Goal: Task Accomplishment & Management: Manage account settings

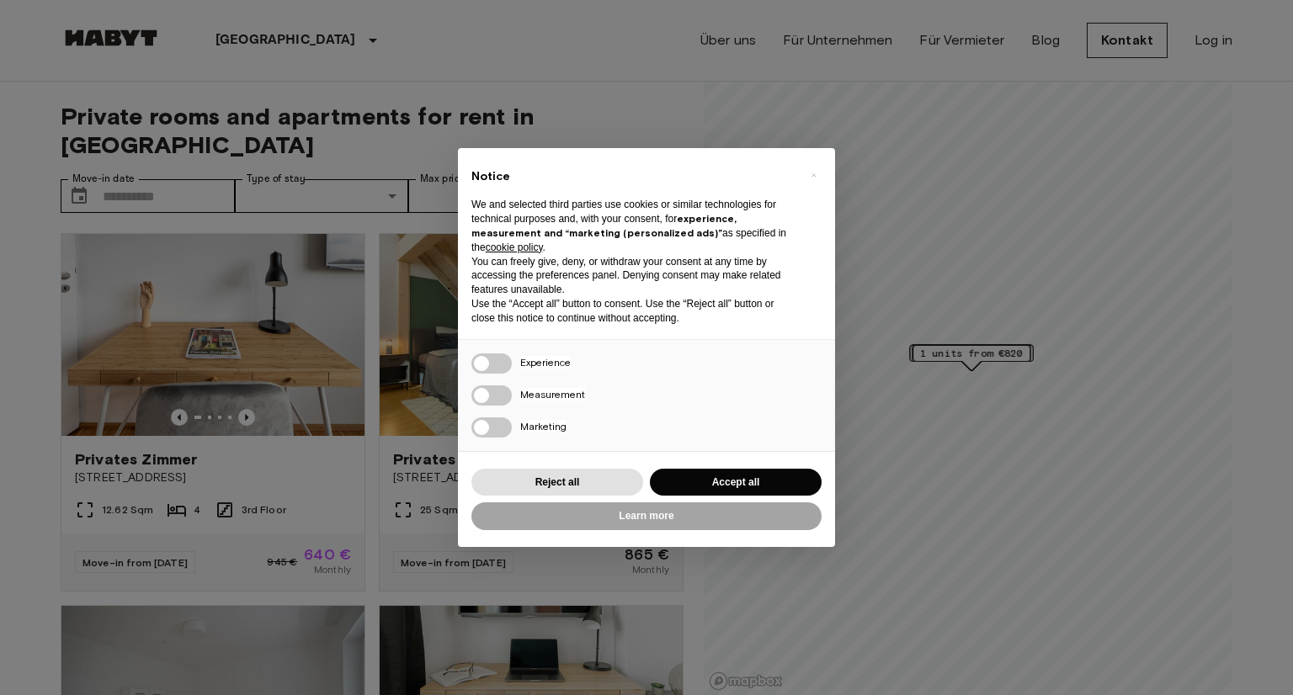
click at [1206, 44] on div "× Notice We and selected third parties use cookies or similar technologies for …" at bounding box center [646, 347] width 1293 height 695
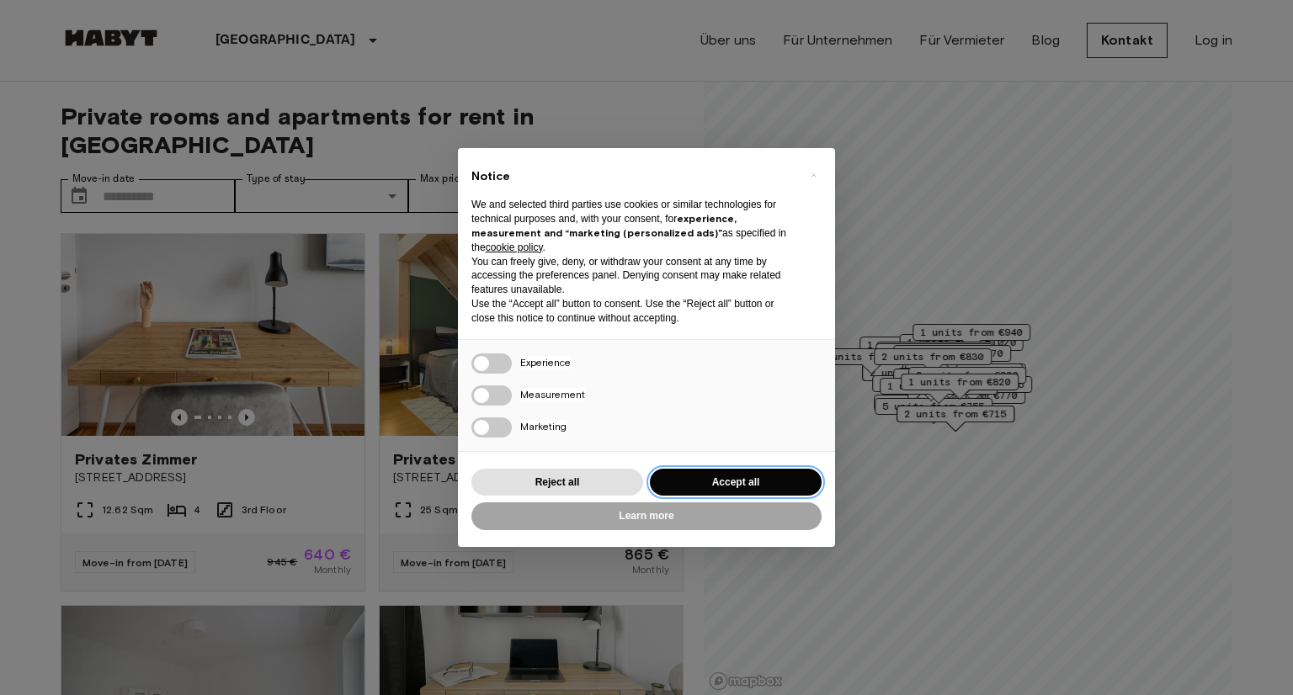
click at [768, 479] on button "Accept all" at bounding box center [736, 483] width 172 height 28
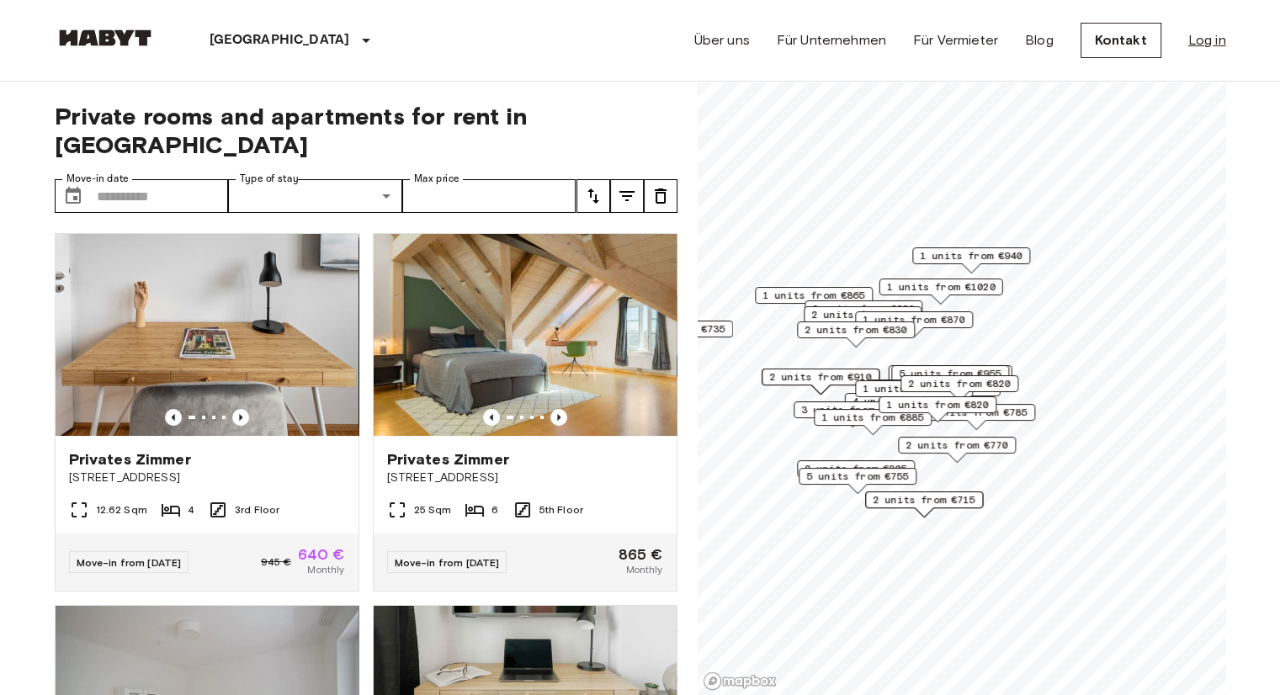
click at [1201, 46] on link "Log in" at bounding box center [1208, 40] width 38 height 20
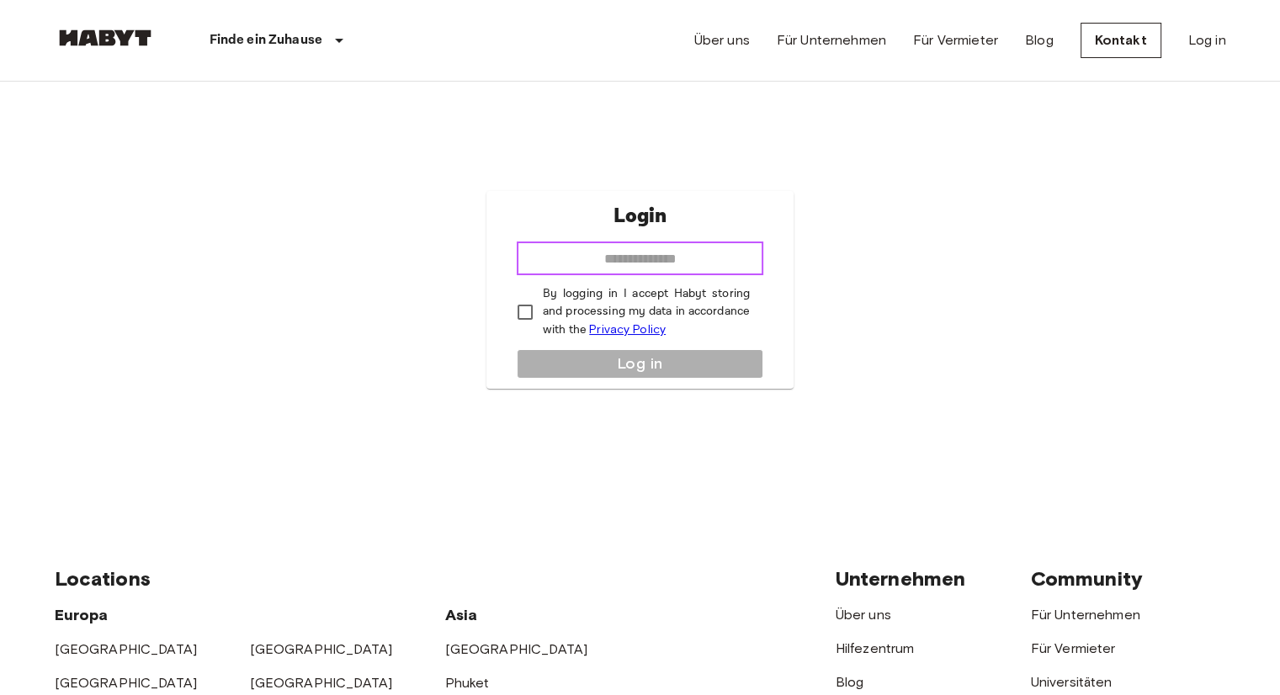
click at [624, 266] on input "email" at bounding box center [640, 259] width 247 height 34
type input "**********"
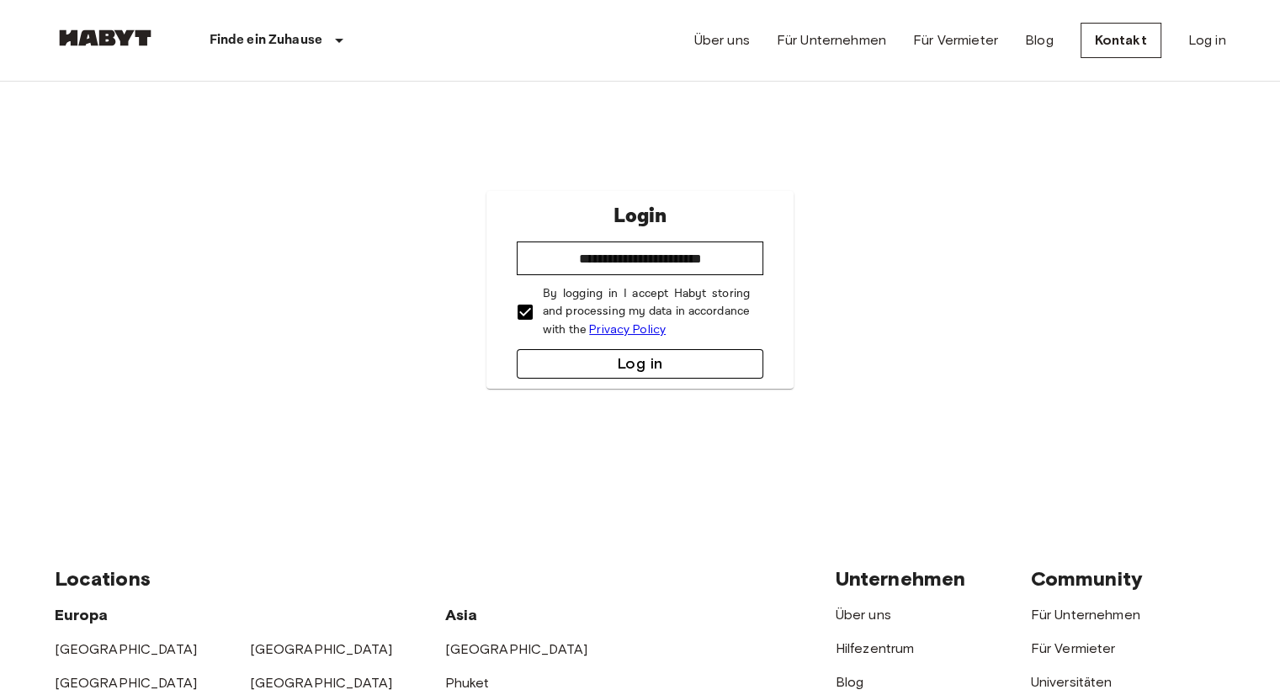
click at [598, 370] on button "Log in" at bounding box center [640, 363] width 247 height 29
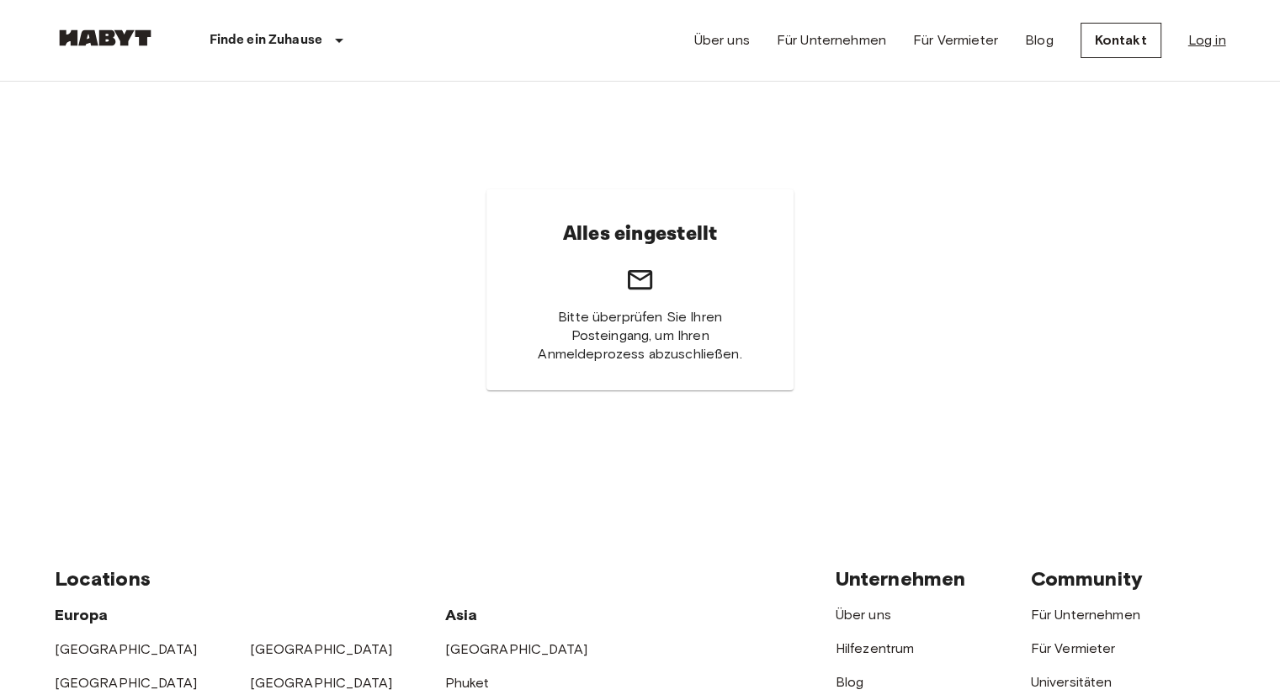
drag, startPoint x: 1212, startPoint y: 28, endPoint x: 1206, endPoint y: 37, distance: 11.5
click at [1209, 32] on div "Über uns Für Unternehmen Für Vermieter Blog Kontakt Log in" at bounding box center [961, 40] width 532 height 81
click at [1206, 37] on link "Log in" at bounding box center [1208, 40] width 38 height 20
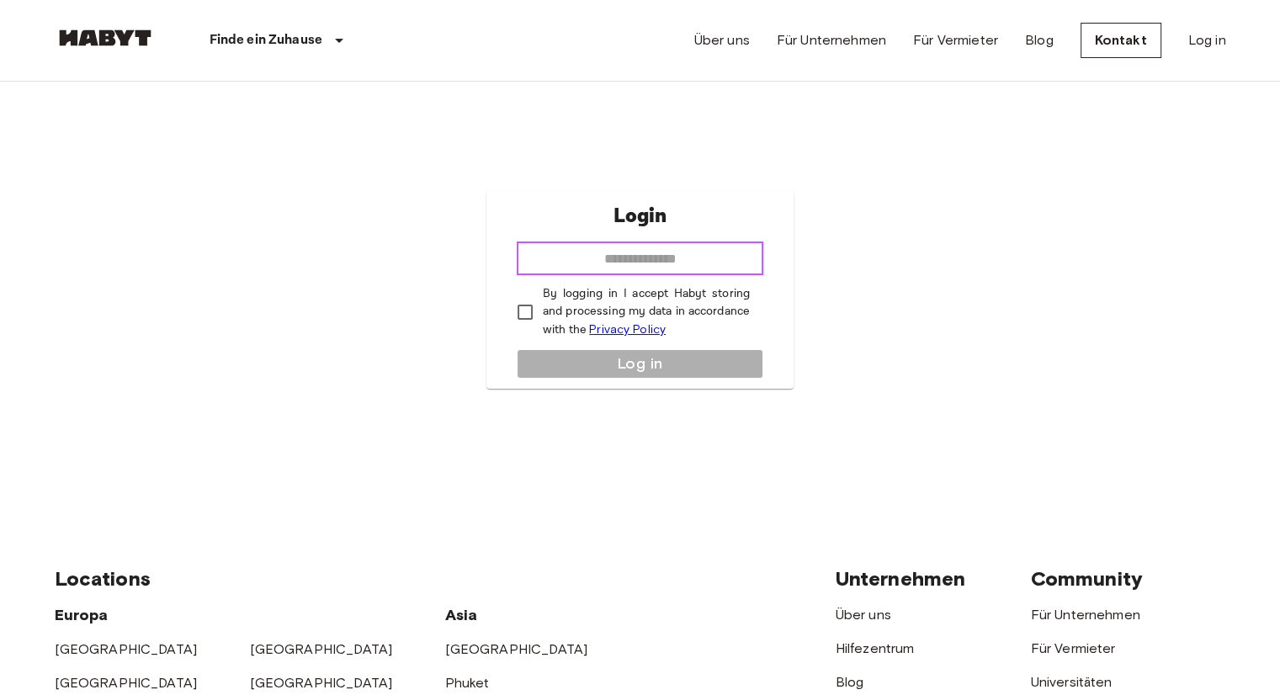
click at [630, 253] on input "email" at bounding box center [640, 259] width 247 height 34
type input "**********"
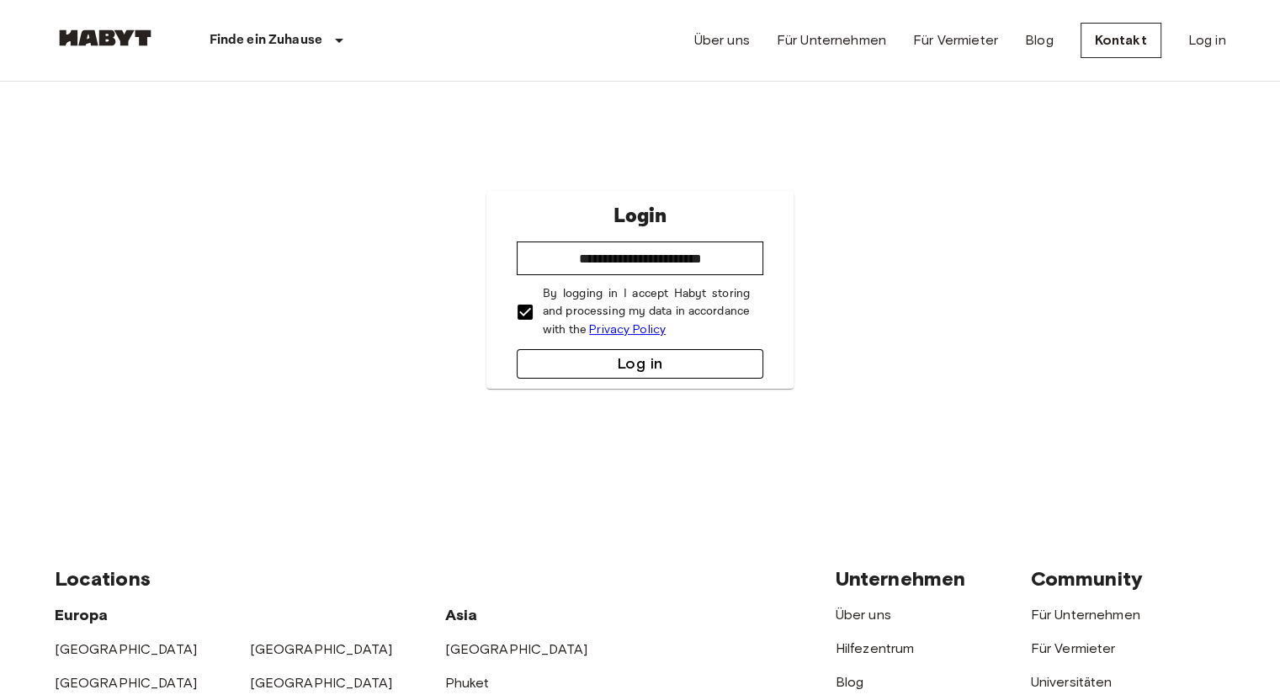
click at [626, 365] on button "Log in" at bounding box center [640, 363] width 247 height 29
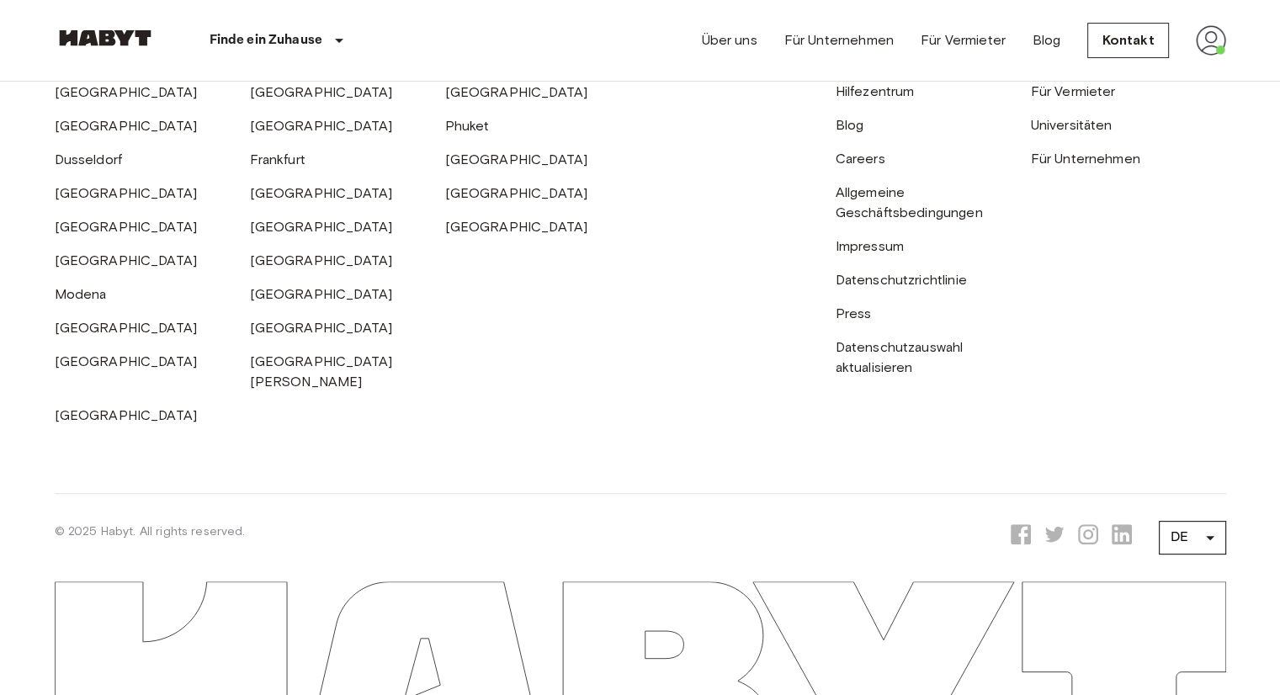
scroll to position [562, 0]
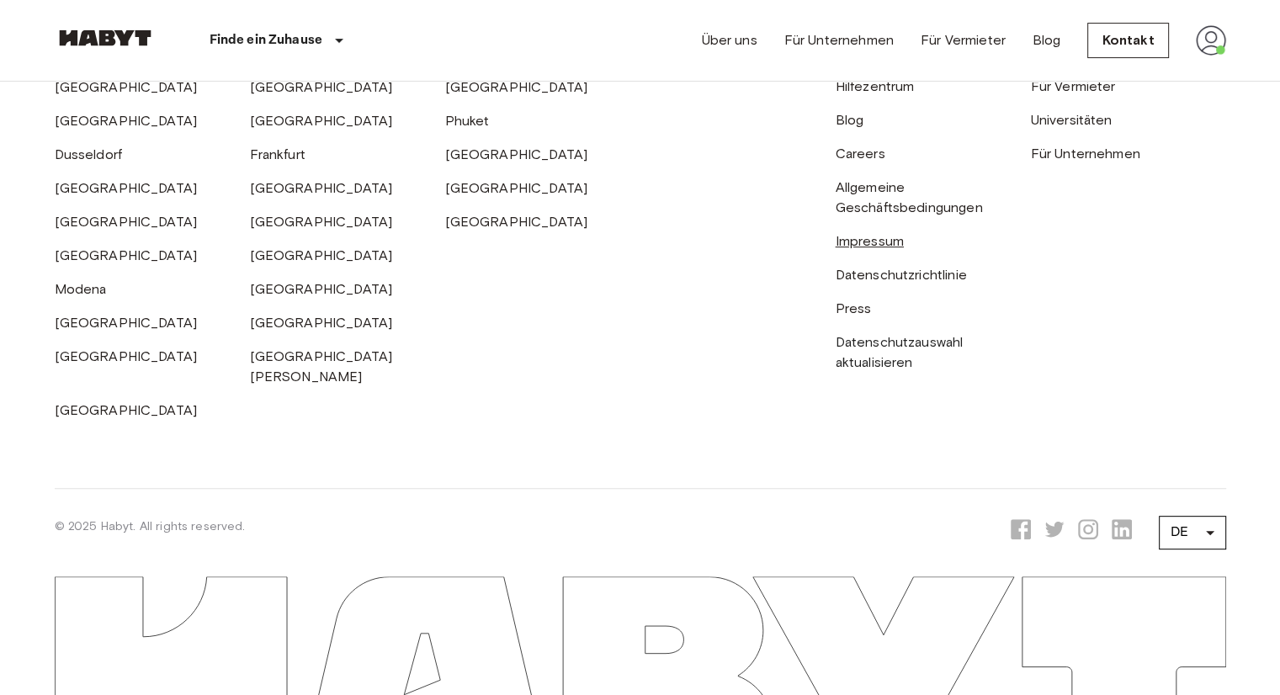
click at [867, 237] on link "Impressum" at bounding box center [870, 241] width 68 height 16
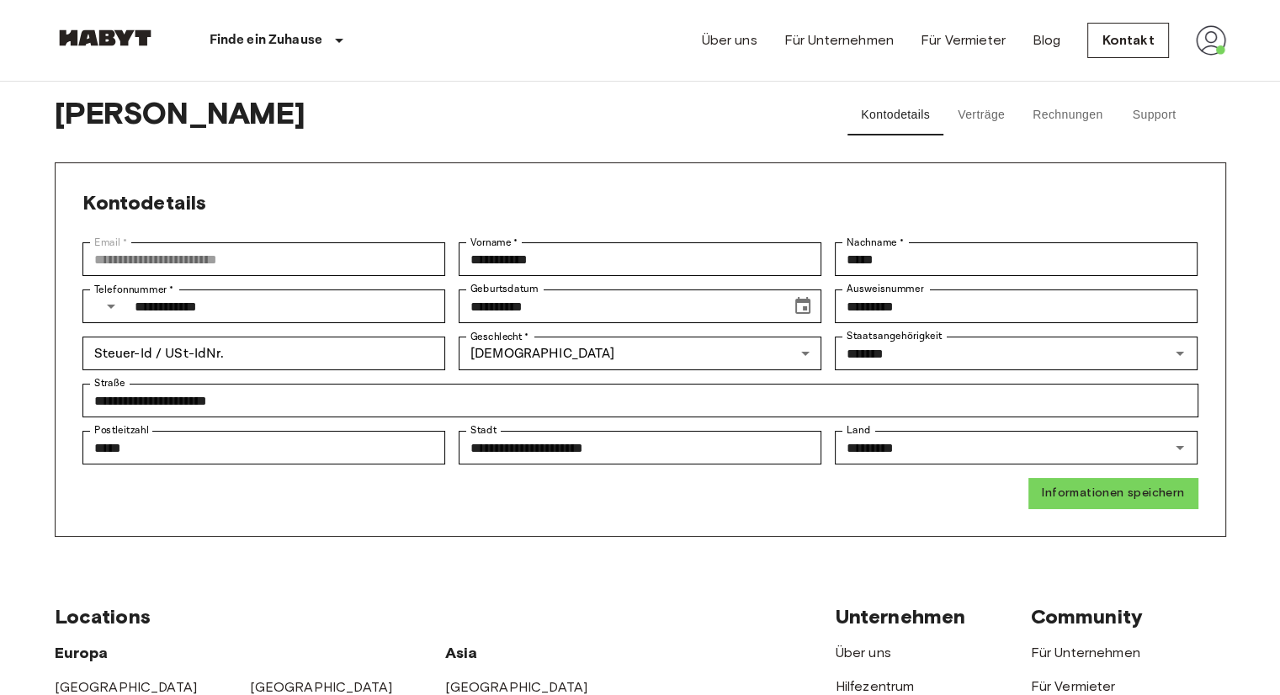
click at [1043, 114] on button "Rechnungen" at bounding box center [1067, 115] width 97 height 40
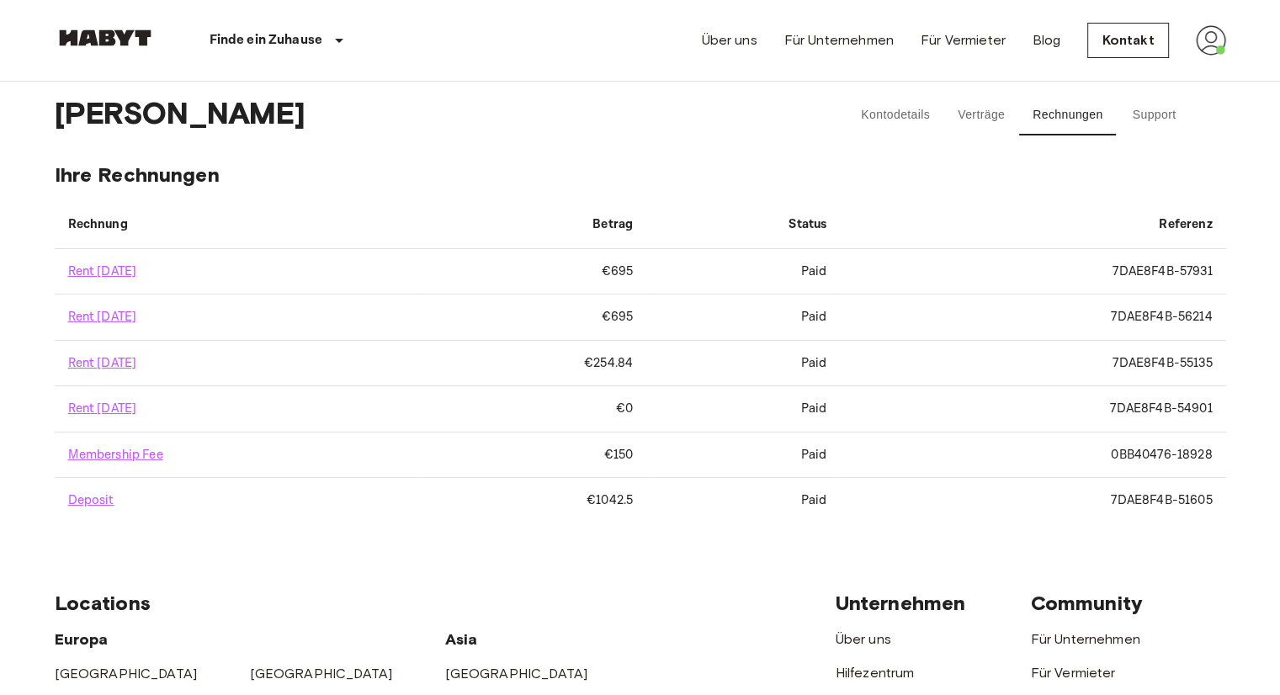
click at [992, 119] on button "Verträge" at bounding box center [982, 115] width 76 height 40
